Goal: Transaction & Acquisition: Purchase product/service

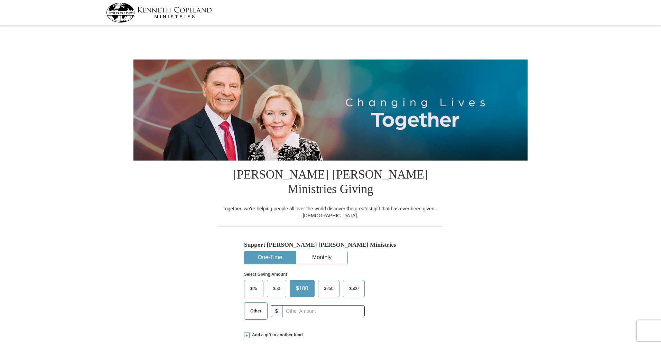
select select "FL"
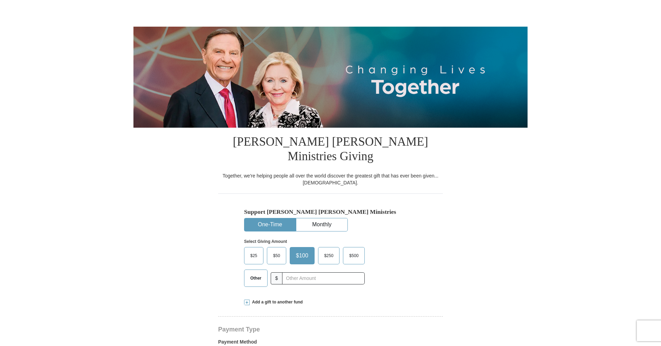
scroll to position [35, 0]
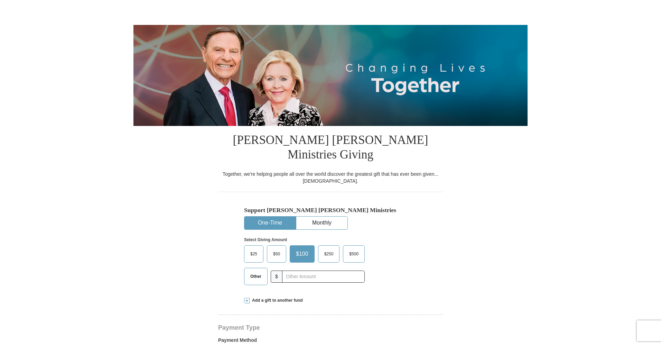
click at [257, 271] on span "Other" at bounding box center [256, 276] width 18 height 10
click at [0, 0] on input "Other" at bounding box center [0, 0] width 0 height 0
click at [293, 271] on input "text" at bounding box center [323, 277] width 77 height 12
type input "200.00"
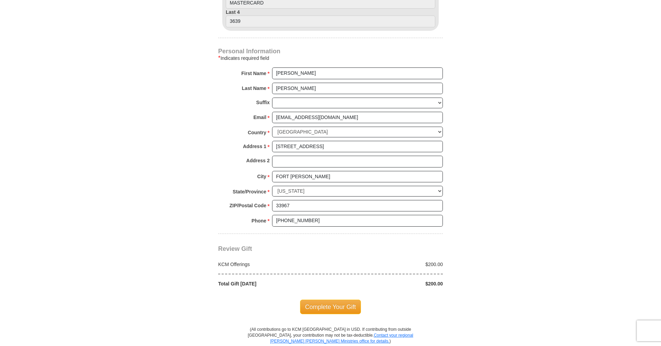
scroll to position [450, 0]
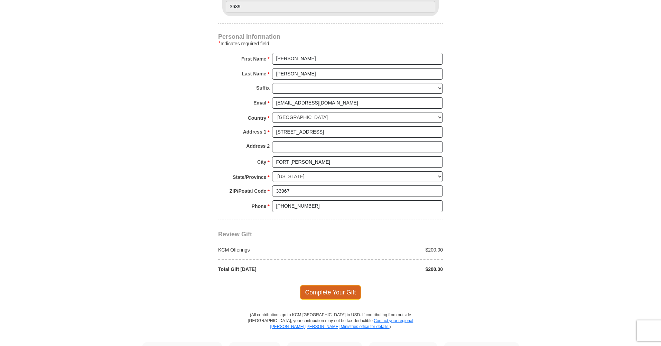
click at [329, 285] on span "Complete Your Gift" at bounding box center [330, 292] width 61 height 15
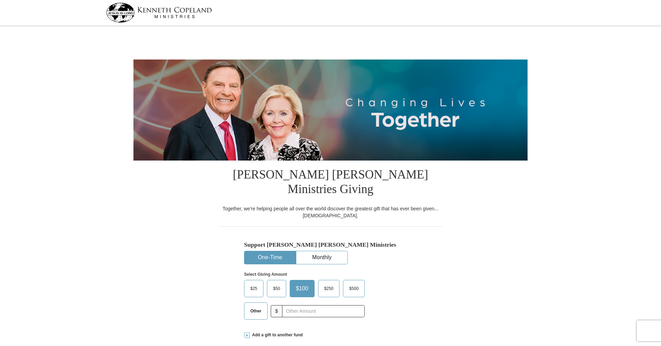
select select "FL"
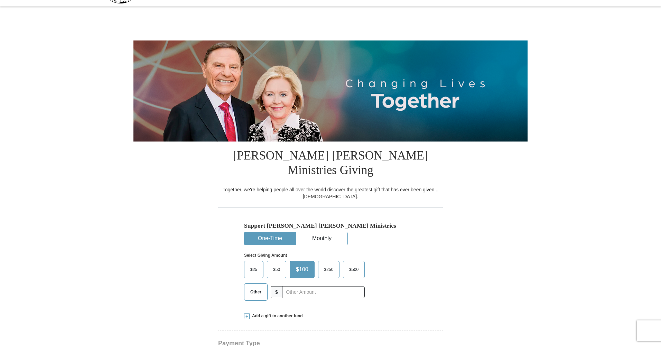
scroll to position [35, 0]
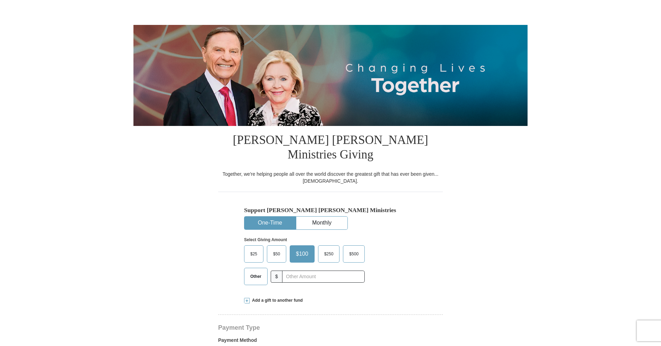
click at [254, 271] on span "Other" at bounding box center [256, 276] width 18 height 10
click at [0, 0] on input "Other" at bounding box center [0, 0] width 0 height 0
click at [312, 271] on input "text" at bounding box center [323, 277] width 77 height 12
type input "200.00"
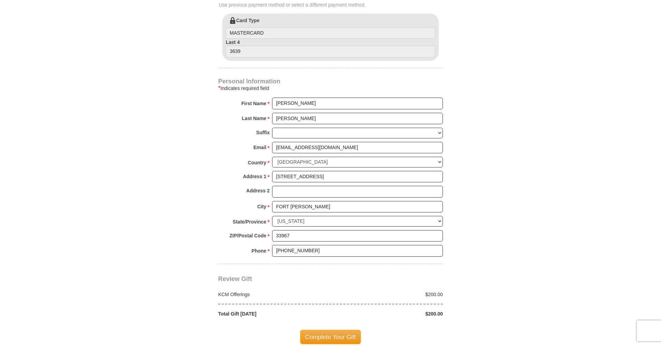
scroll to position [415, 0]
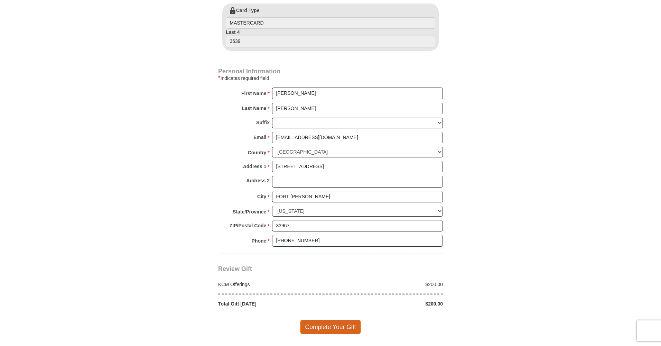
click at [348, 320] on span "Complete Your Gift" at bounding box center [330, 327] width 61 height 15
